Goal: Information Seeking & Learning: Find specific fact

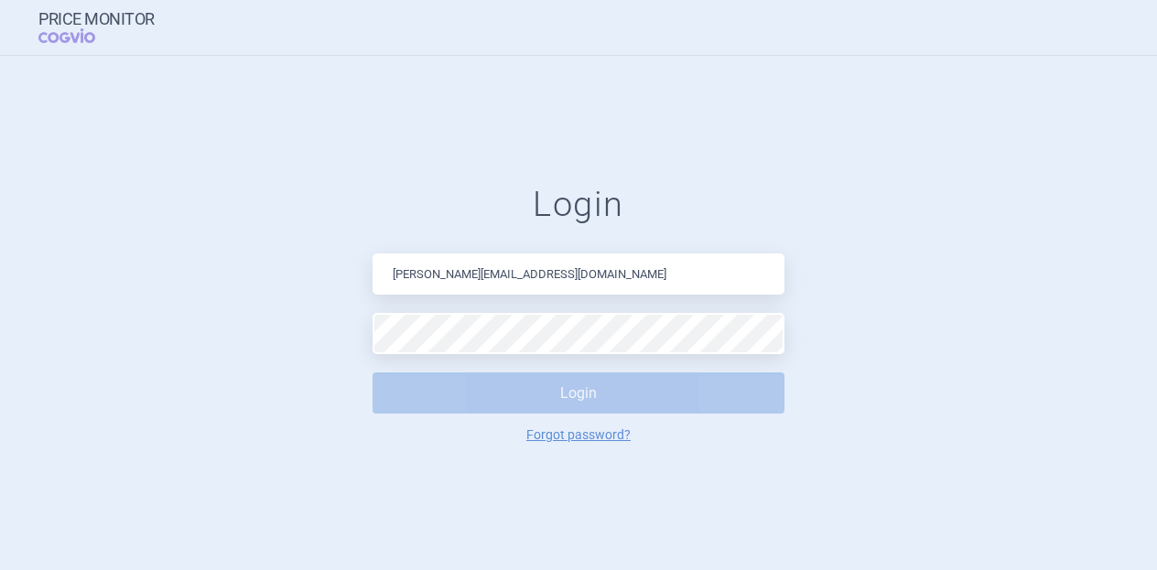
type input "[PERSON_NAME][EMAIL_ADDRESS][DOMAIN_NAME]"
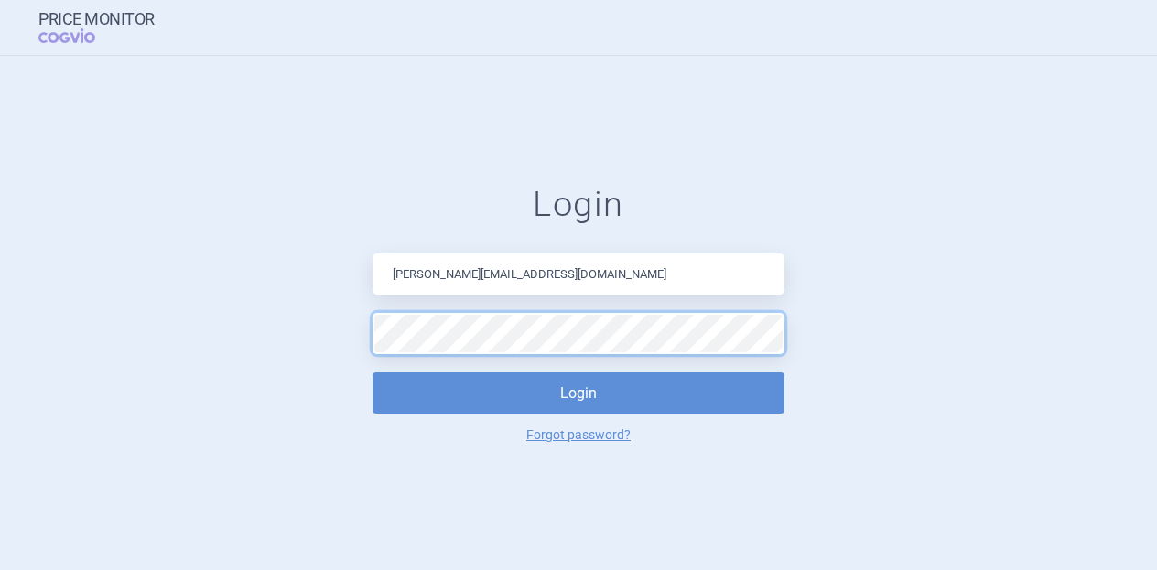
click at [373, 373] on button "Login" at bounding box center [579, 393] width 412 height 41
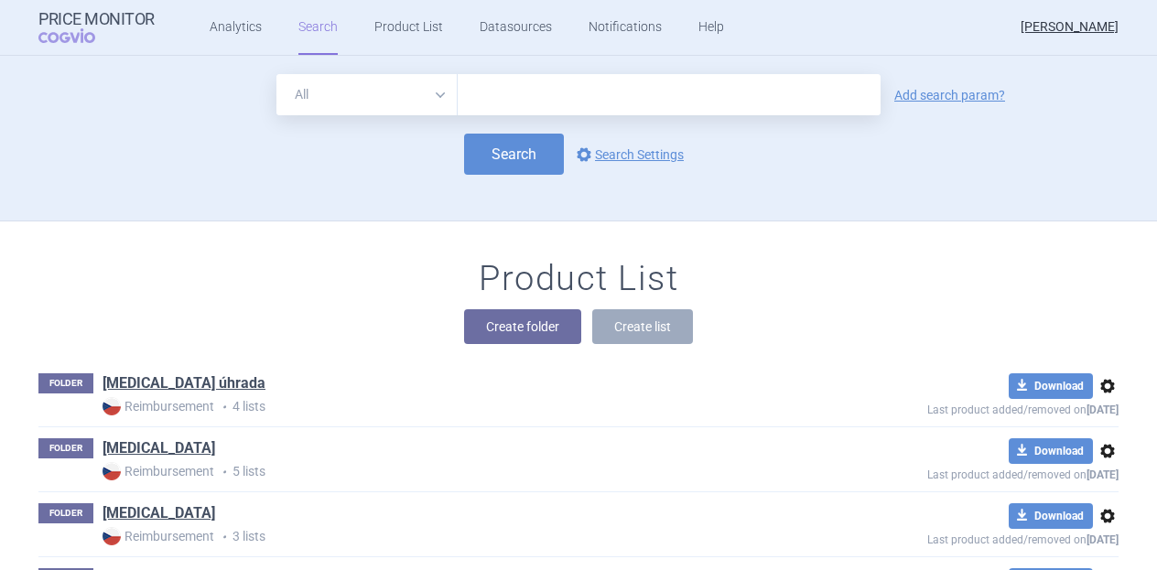
click at [495, 91] on input "text" at bounding box center [669, 94] width 423 height 41
type input "[MEDICAL_DATA]"
click button "Search" at bounding box center [514, 154] width 100 height 41
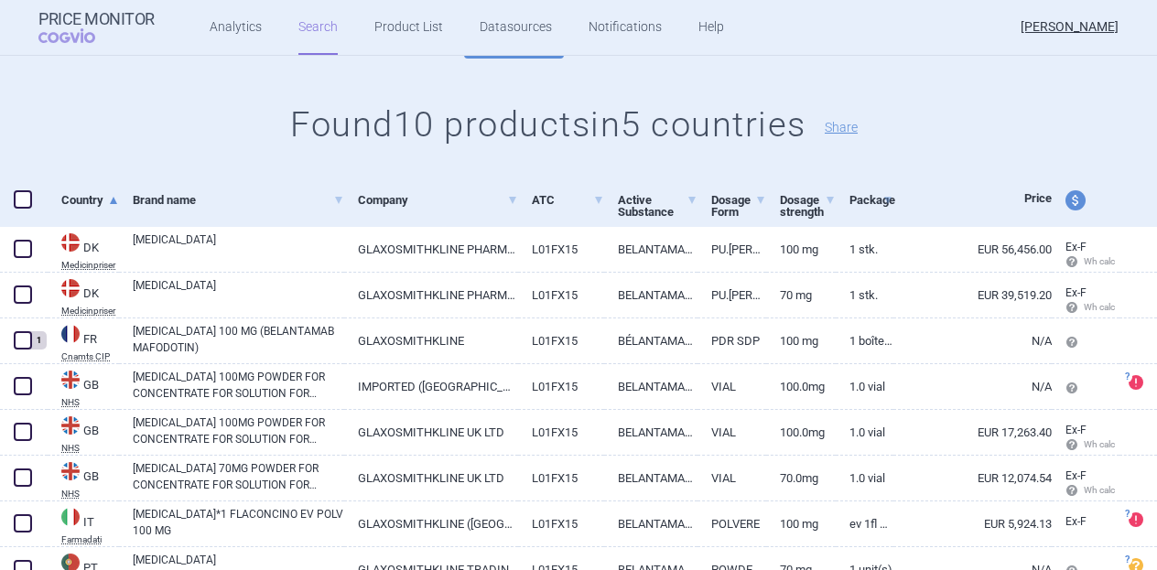
scroll to position [154, 0]
click at [1066, 203] on span "price and currency" at bounding box center [1076, 200] width 20 height 20
select select "ex-factory"
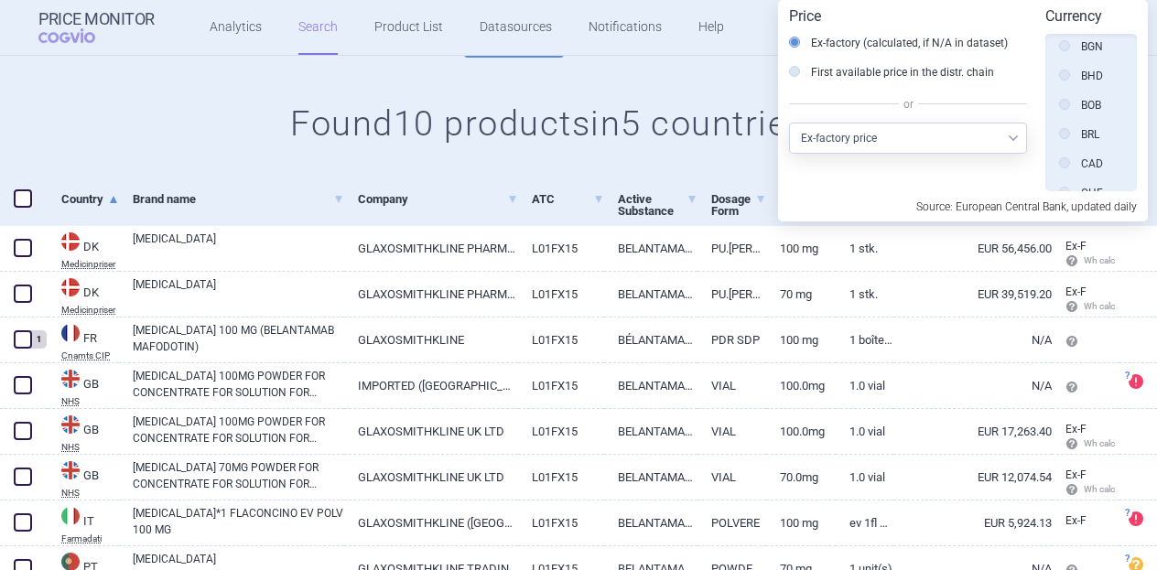
scroll to position [0, 0]
click at [1068, 52] on icon at bounding box center [1064, 54] width 11 height 11
click at [1068, 52] on input "Source" at bounding box center [1069, 56] width 18 height 18
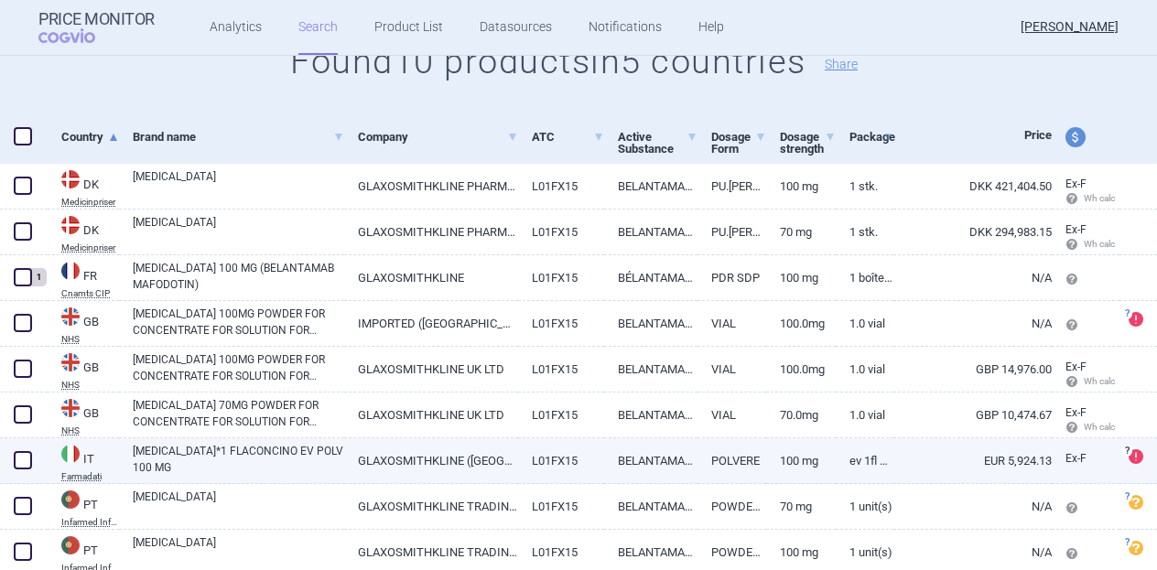
scroll to position [214, 0]
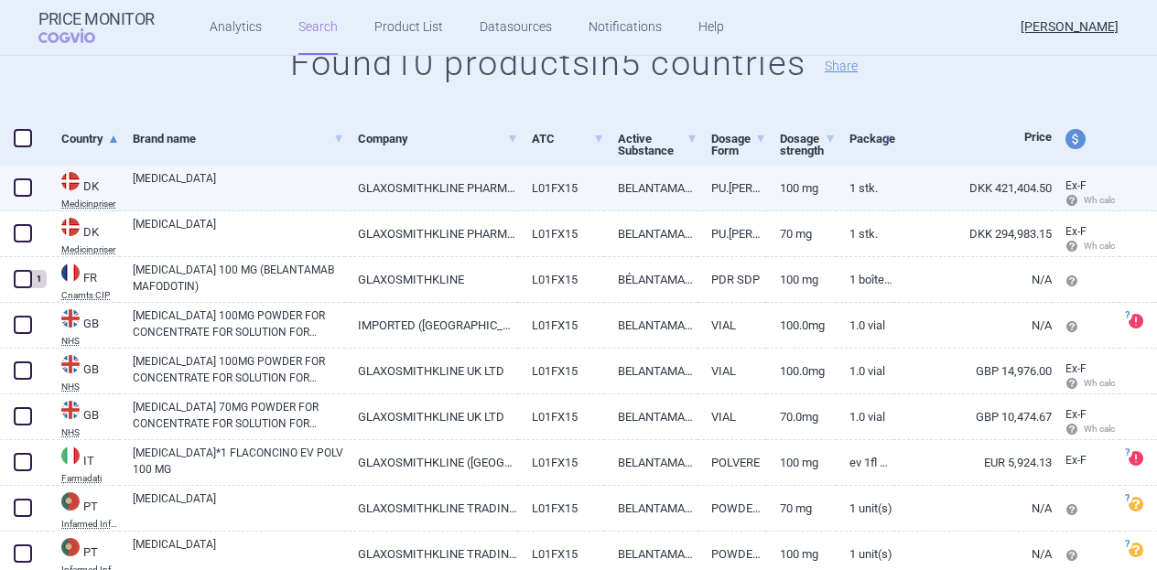
click at [898, 190] on link "DKK 421,404.50" at bounding box center [973, 188] width 158 height 45
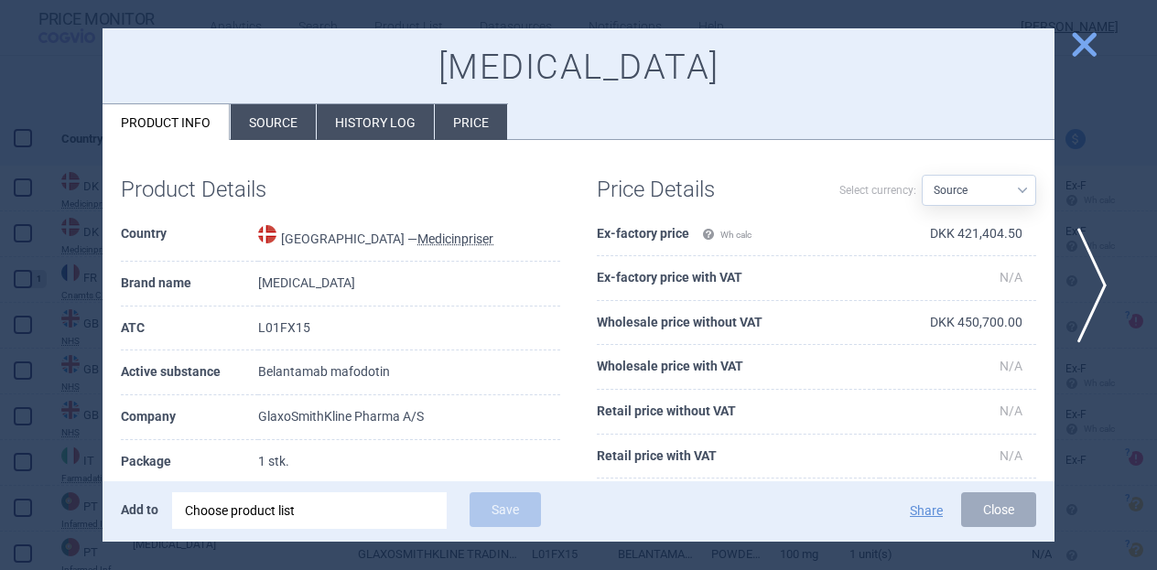
click at [1011, 193] on select "Source AED AUD BGN BHD [PERSON_NAME] BRL CAD CHF CNY COP CZK DKK DZD EUR GBP HU…" at bounding box center [979, 190] width 114 height 31
select select "GBP"
click at [922, 175] on select "Source AED AUD BGN BHD [PERSON_NAME] BRL CAD CHF CNY COP CZK DKK DZD EUR GBP HU…" at bounding box center [979, 190] width 114 height 31
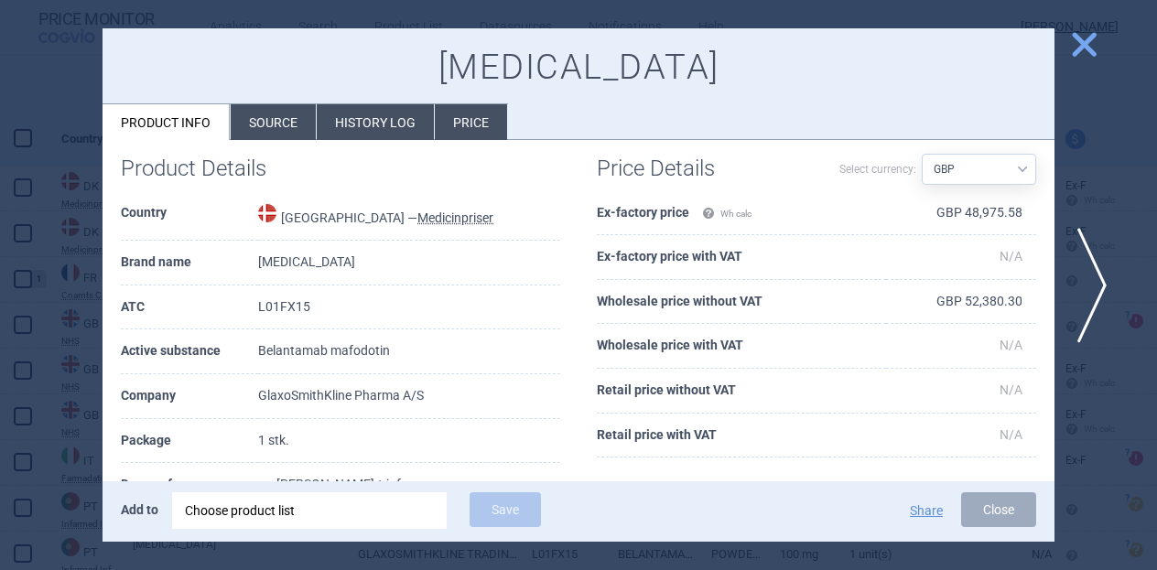
scroll to position [15, 0]
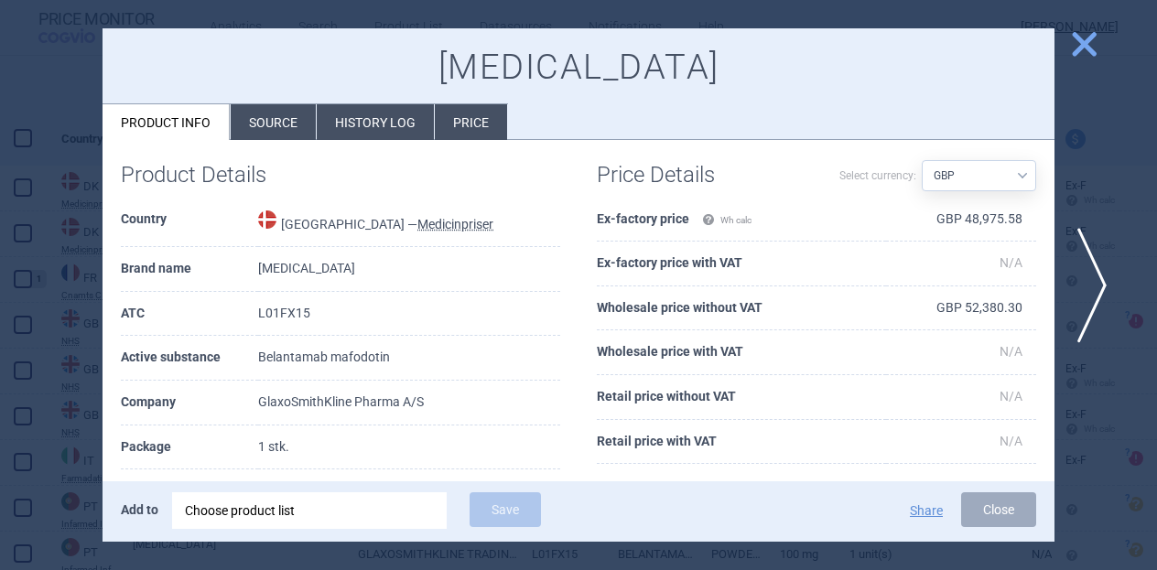
click at [1087, 45] on span "close" at bounding box center [1085, 44] width 32 height 32
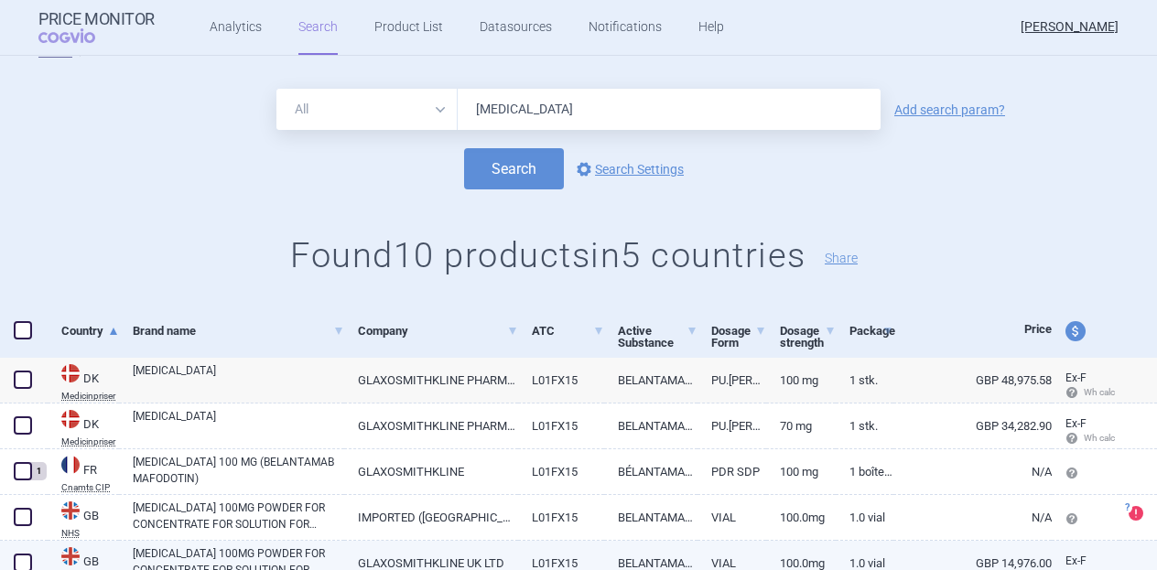
scroll to position [21, 0]
